Goal: Information Seeking & Learning: Learn about a topic

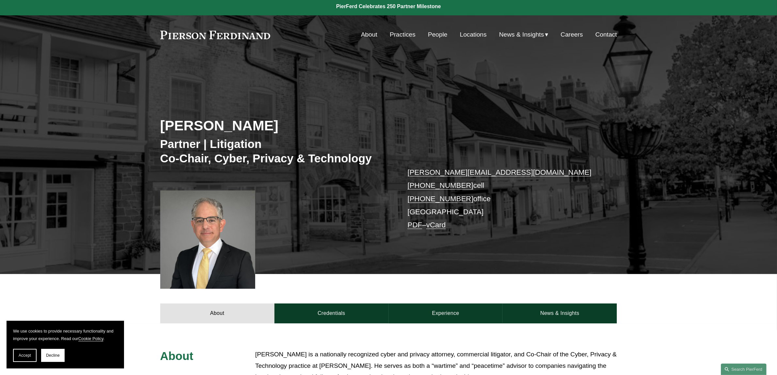
scroll to position [163, 0]
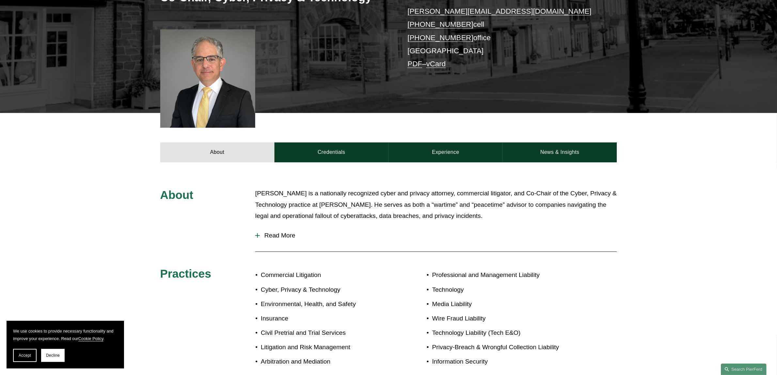
click at [262, 237] on span "Read More" at bounding box center [438, 235] width 357 height 7
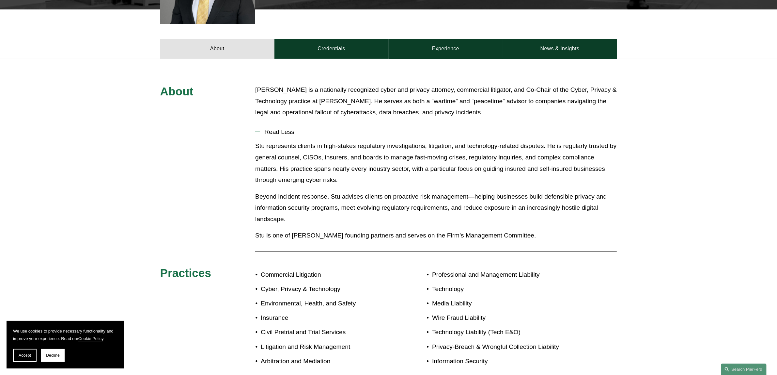
scroll to position [207, 0]
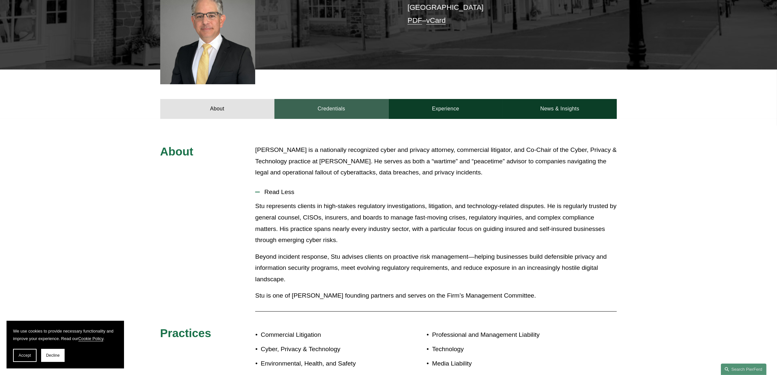
click at [336, 114] on link "Credentials" at bounding box center [331, 109] width 114 height 20
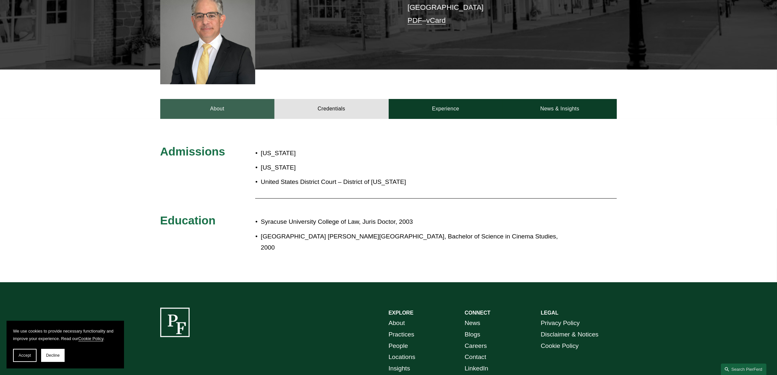
click at [257, 110] on link "About" at bounding box center [217, 109] width 114 height 20
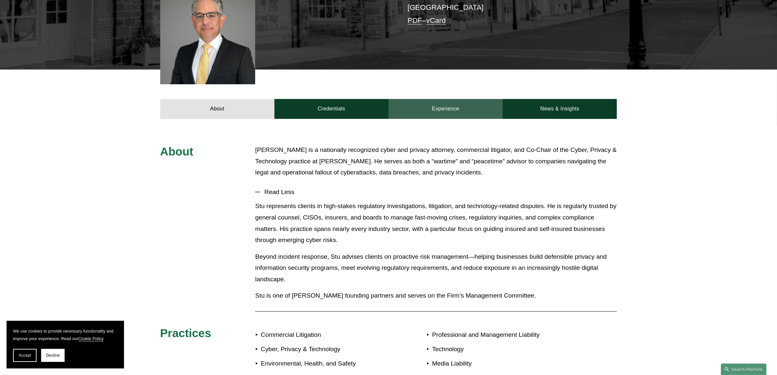
click at [470, 110] on link "Experience" at bounding box center [446, 109] width 114 height 20
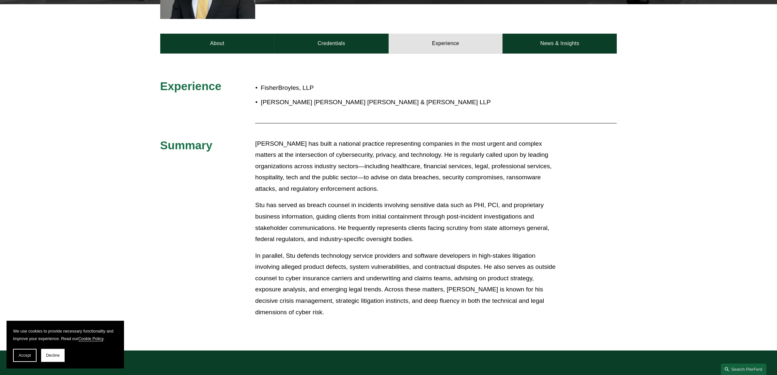
scroll to position [162, 0]
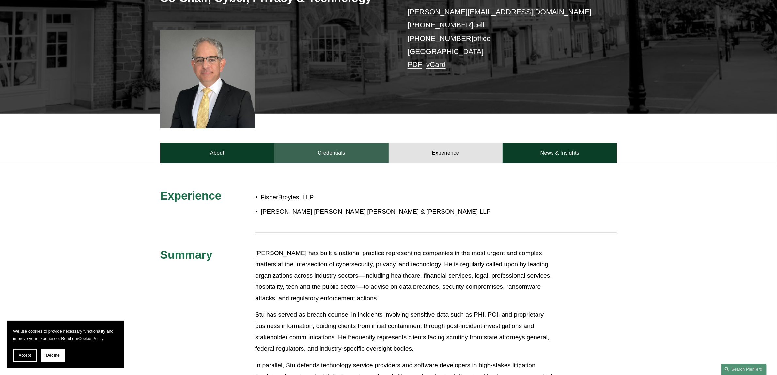
click at [340, 147] on link "Credentials" at bounding box center [331, 153] width 114 height 20
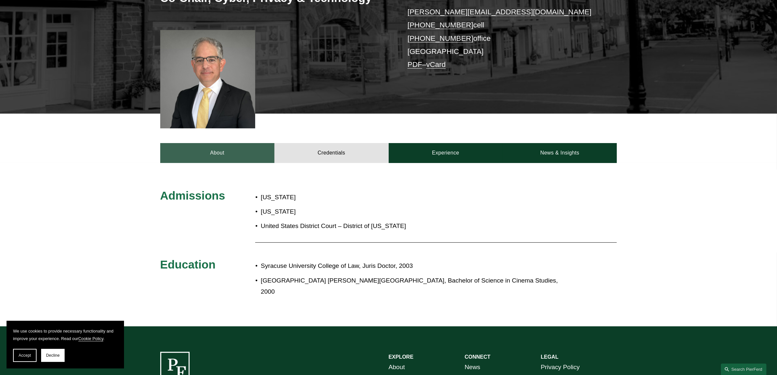
click at [217, 150] on link "About" at bounding box center [217, 153] width 114 height 20
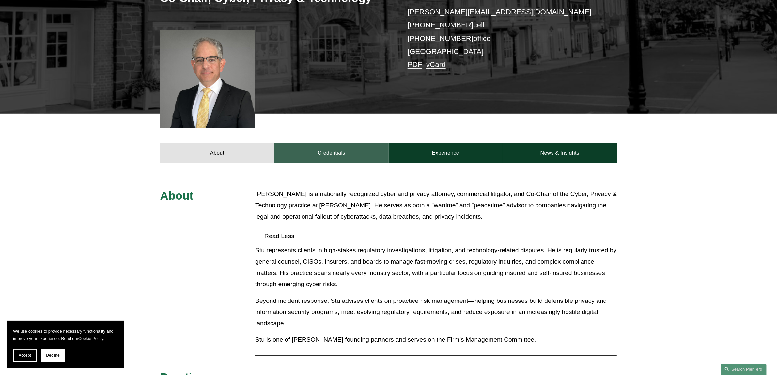
click at [327, 149] on link "Credentials" at bounding box center [331, 153] width 114 height 20
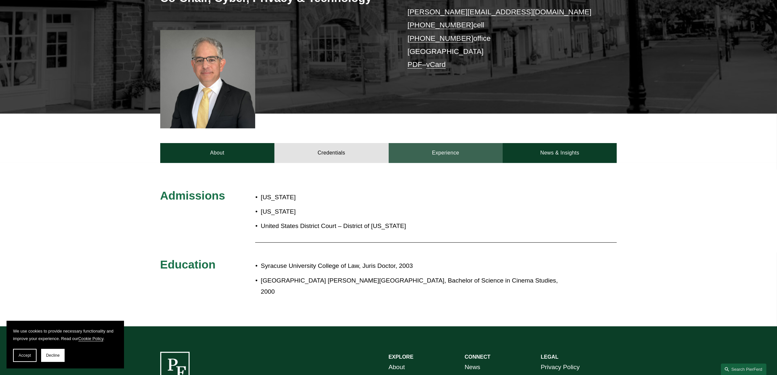
click at [428, 150] on link "Experience" at bounding box center [446, 153] width 114 height 20
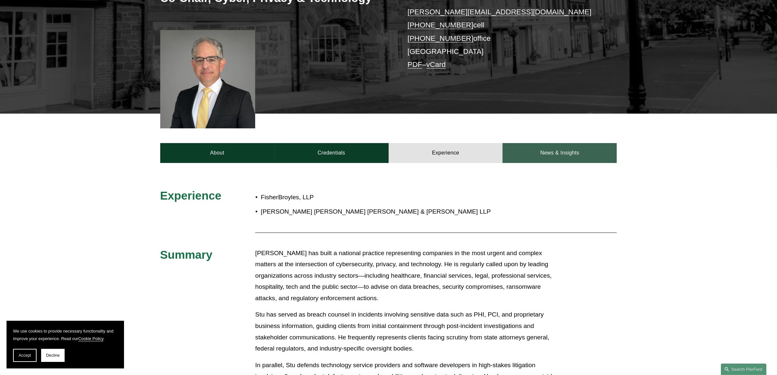
click at [552, 152] on link "News & Insights" at bounding box center [559, 153] width 114 height 20
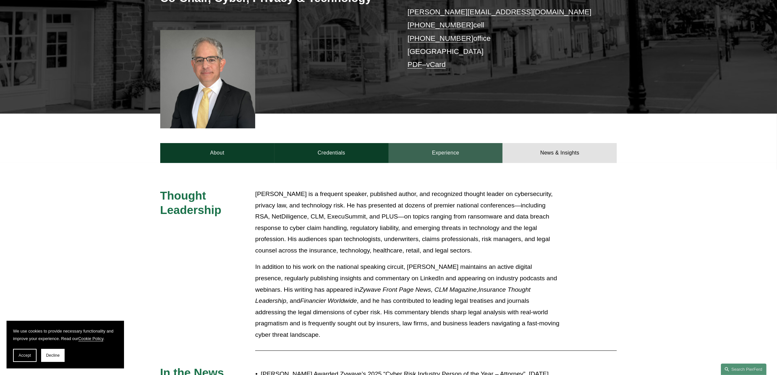
click at [470, 151] on link "Experience" at bounding box center [446, 153] width 114 height 20
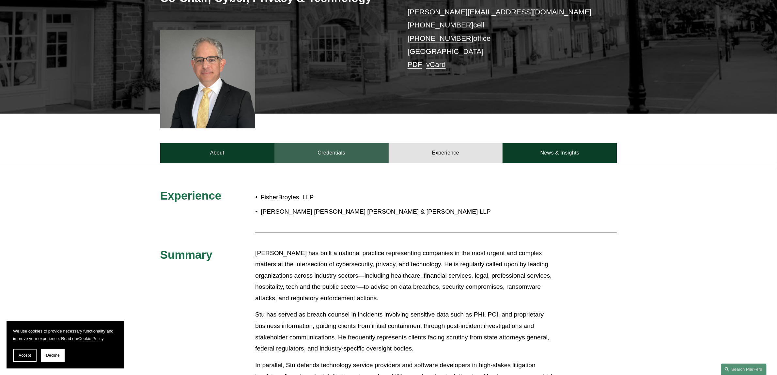
click at [336, 151] on link "Credentials" at bounding box center [331, 153] width 114 height 20
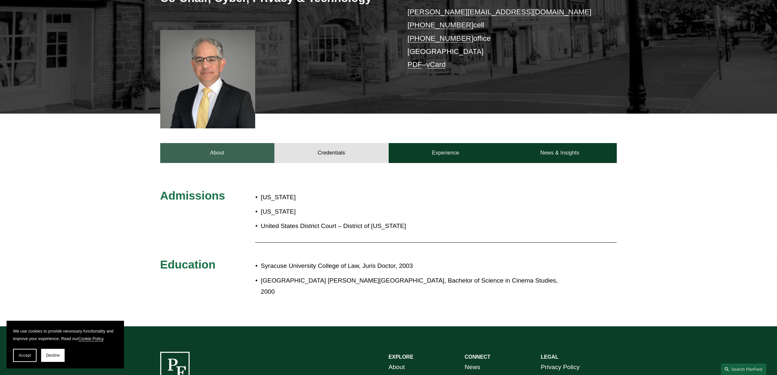
click at [213, 159] on link "About" at bounding box center [217, 153] width 114 height 20
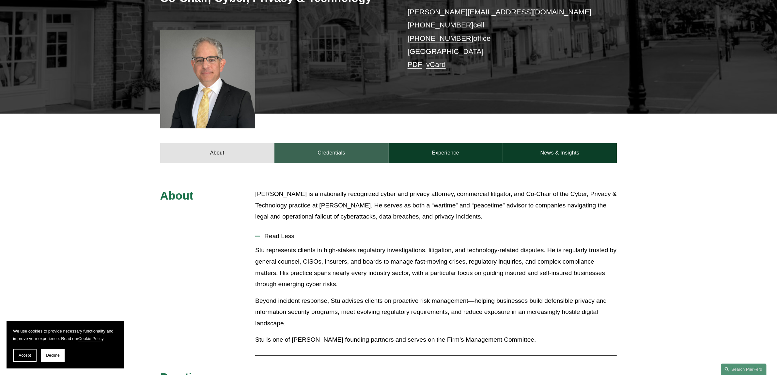
click at [356, 152] on link "Credentials" at bounding box center [331, 153] width 114 height 20
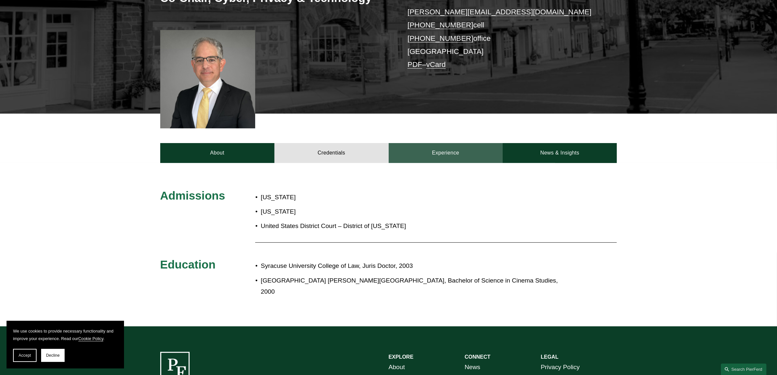
click at [464, 154] on link "Experience" at bounding box center [446, 153] width 114 height 20
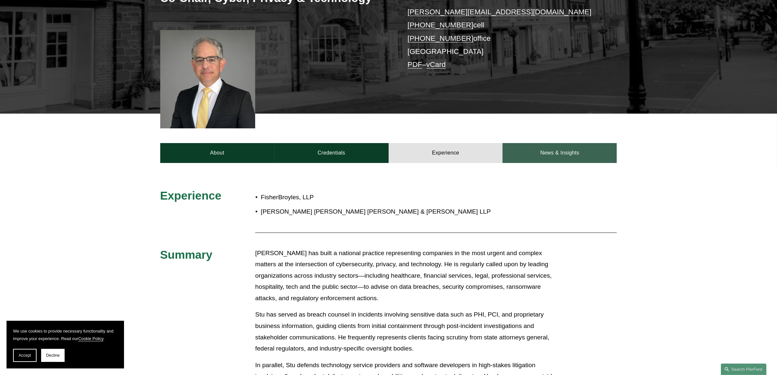
click at [563, 155] on link "News & Insights" at bounding box center [559, 153] width 114 height 20
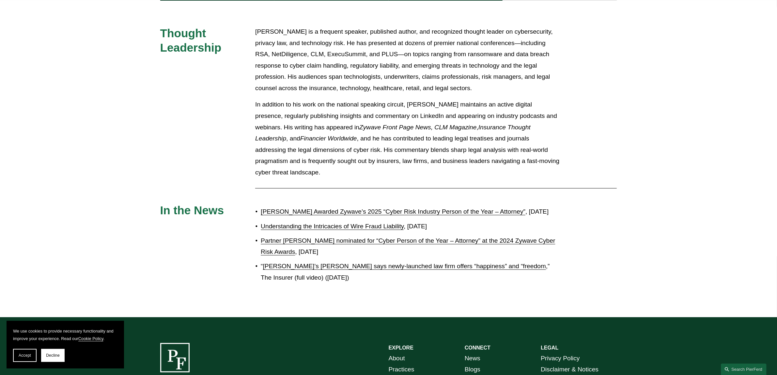
scroll to position [326, 0]
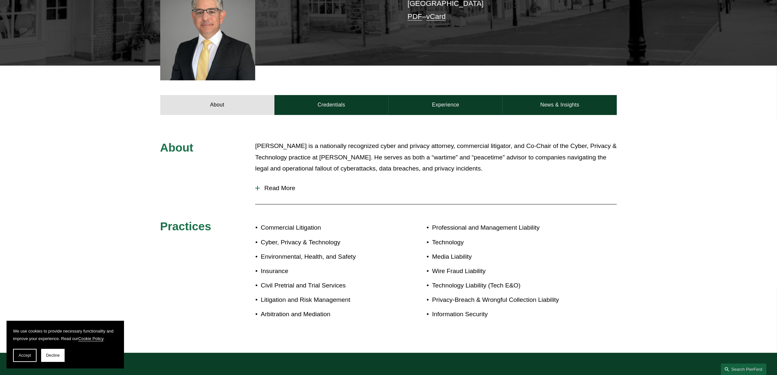
scroll to position [63, 0]
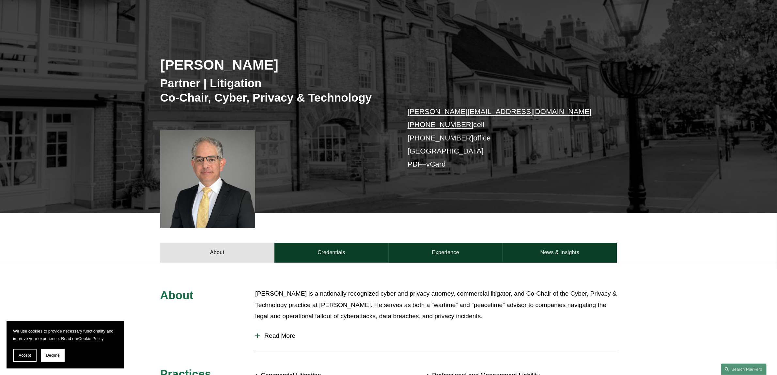
click at [262, 332] on span "Read More" at bounding box center [438, 335] width 357 height 7
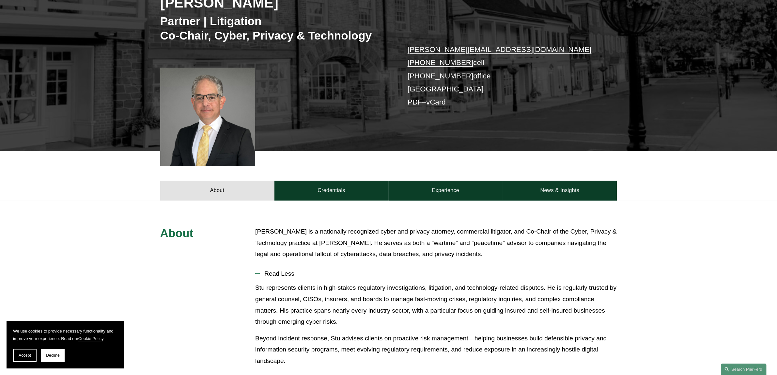
scroll to position [0, 0]
